Goal: Information Seeking & Learning: Understand process/instructions

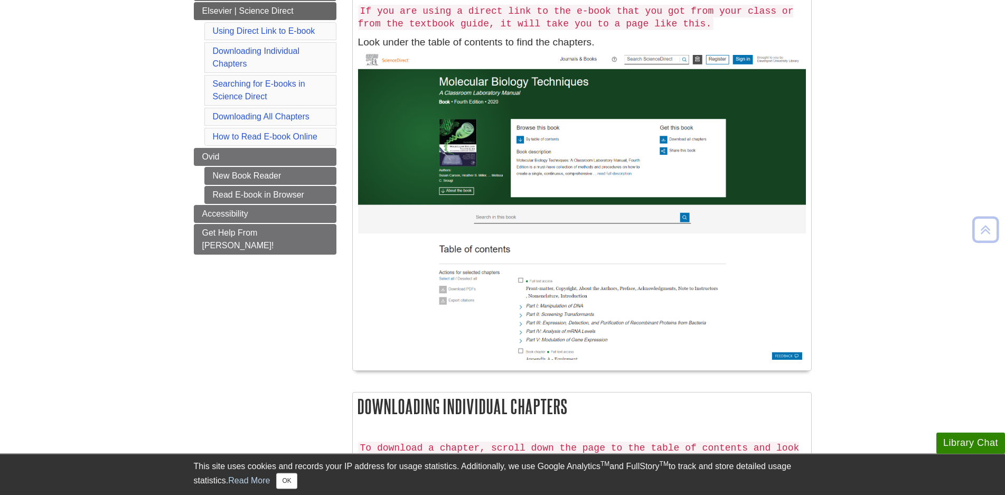
scroll to position [269, 0]
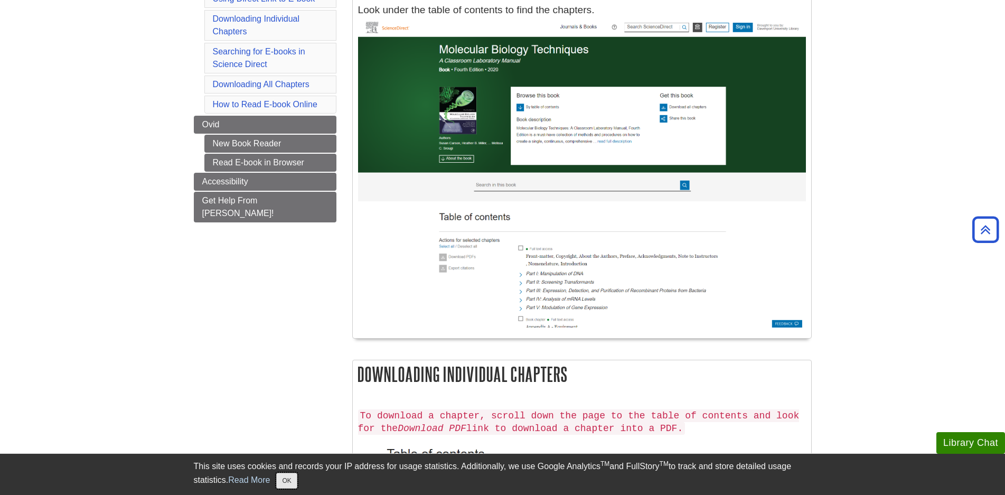
click at [287, 481] on button "OK" at bounding box center [286, 480] width 21 height 16
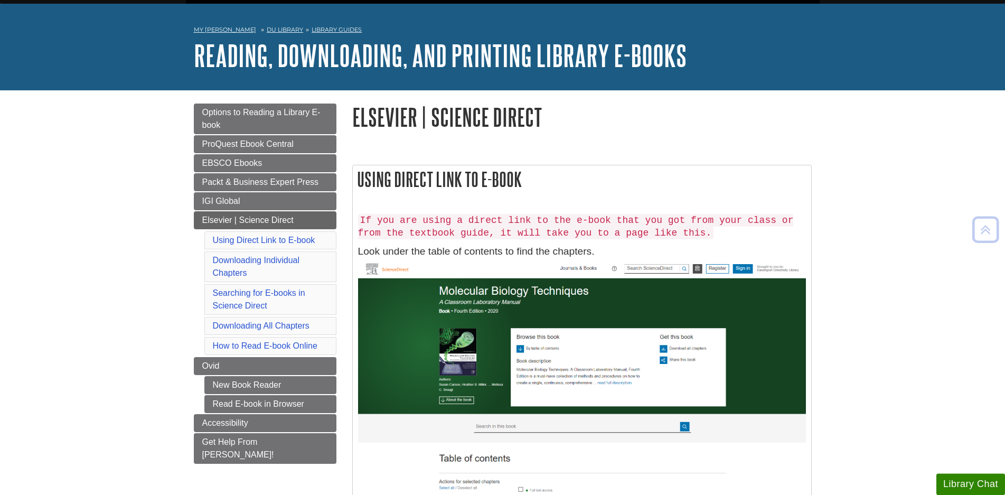
scroll to position [0, 0]
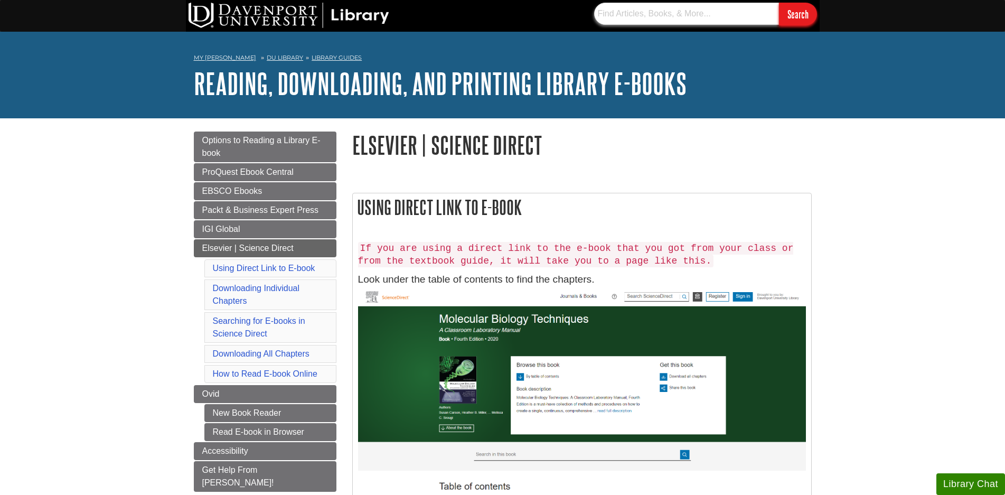
click at [696, 19] on input "text" at bounding box center [686, 14] width 185 height 22
paste input "[URL][DOMAIN_NAME][US_VEHICLE_IDENTIFICATION_NUMBER]"
type input "[URL][DOMAIN_NAME][US_VEHICLE_IDENTIFICATION_NUMBER]"
click at [807, 23] on input "Search" at bounding box center [798, 14] width 38 height 23
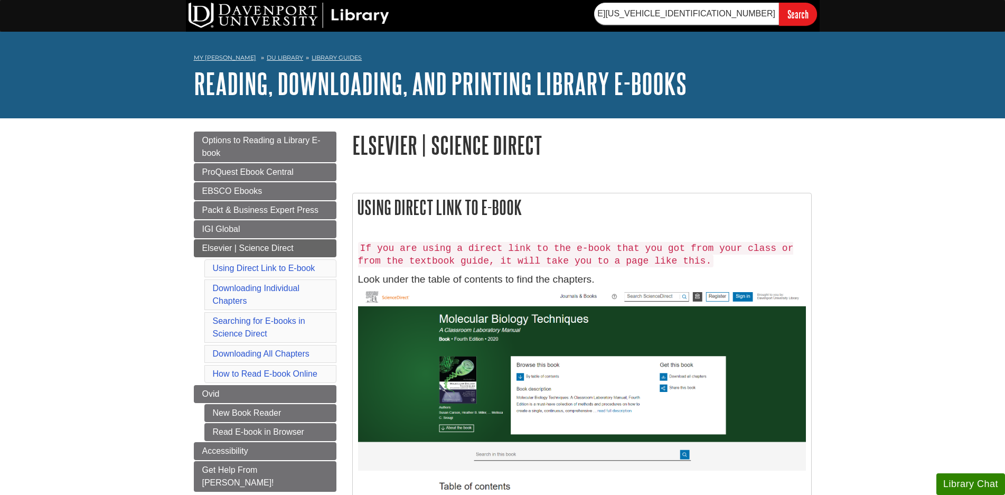
scroll to position [90, 0]
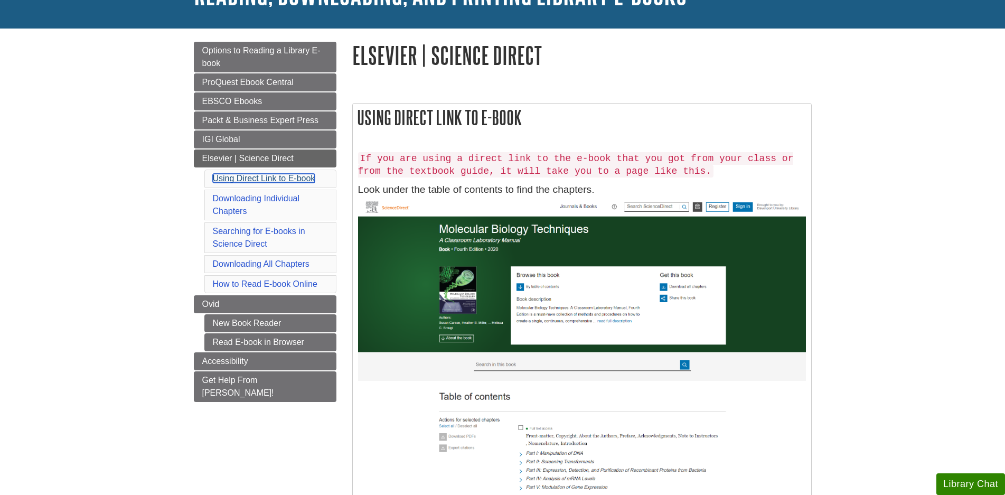
click at [277, 175] on link "Using Direct Link to E-book" at bounding box center [264, 178] width 102 height 9
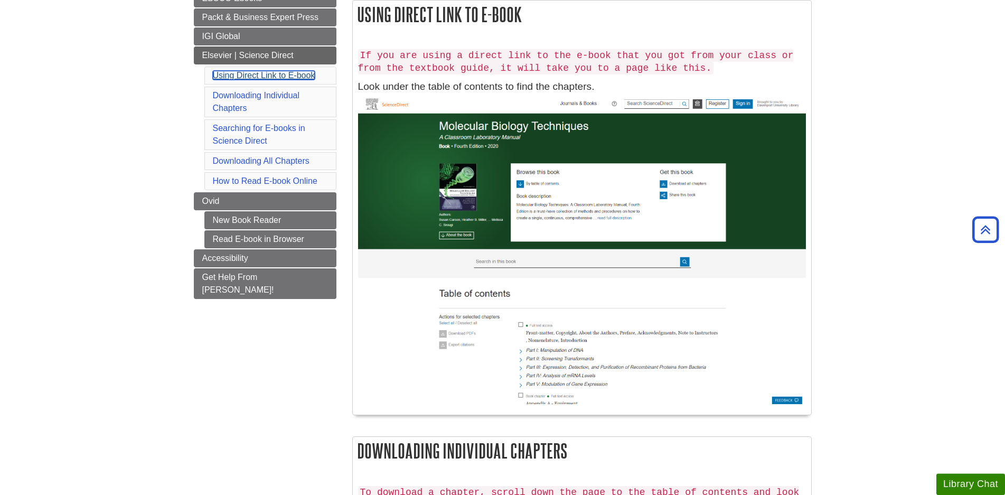
click at [285, 76] on link "Using Direct Link to E-book" at bounding box center [264, 75] width 102 height 9
click at [283, 129] on link "Searching for E-books in Science Direct" at bounding box center [259, 135] width 92 height 22
